Goal: Browse casually

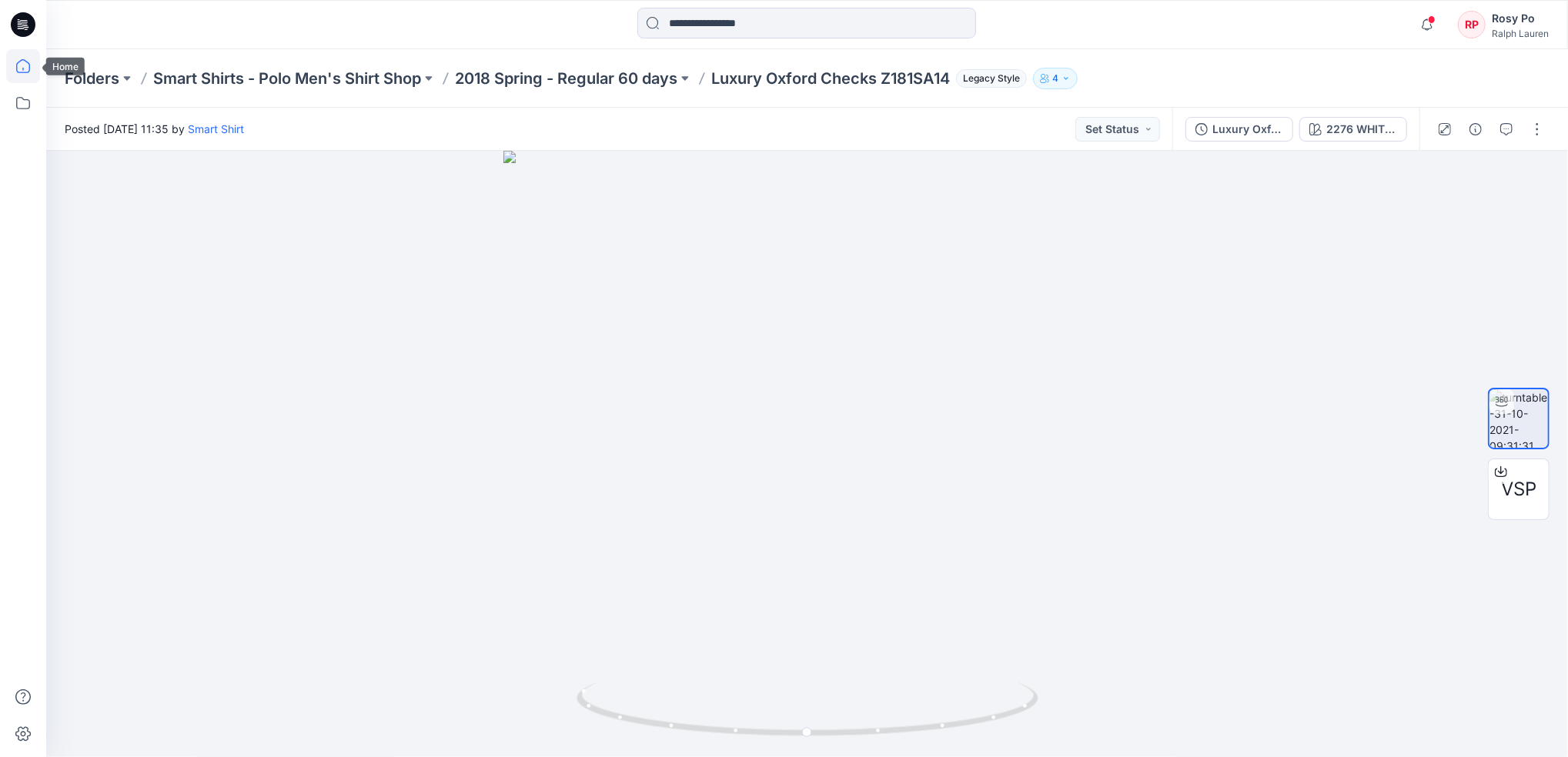
click at [19, 65] on icon at bounding box center [23, 66] width 34 height 34
